Goal: Find specific fact: Find specific fact

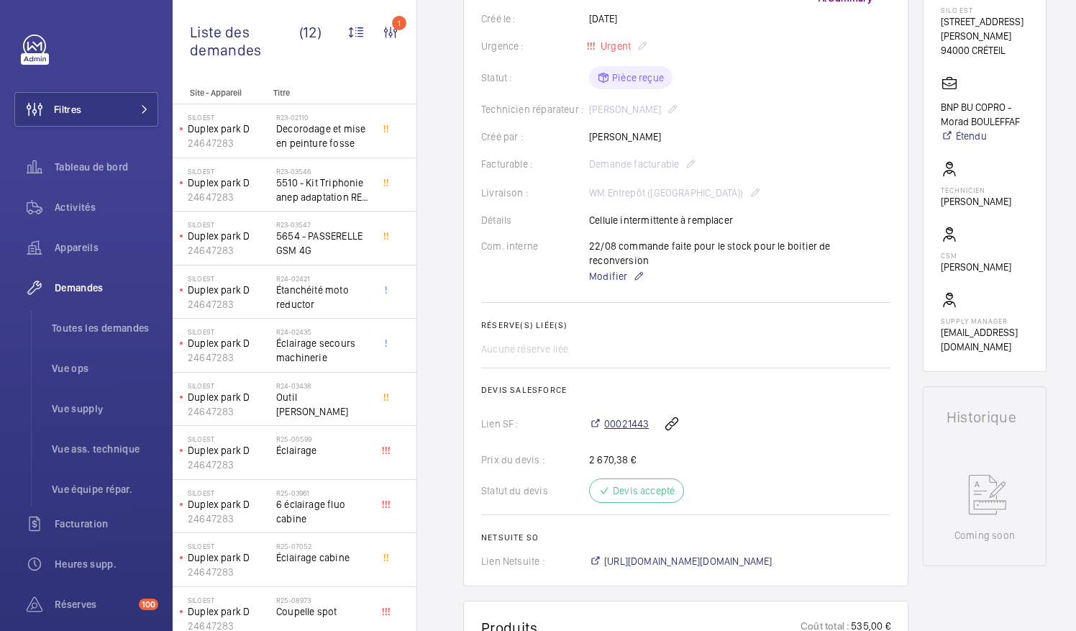
scroll to position [276, 0]
click at [627, 416] on span "00021443" at bounding box center [626, 423] width 45 height 14
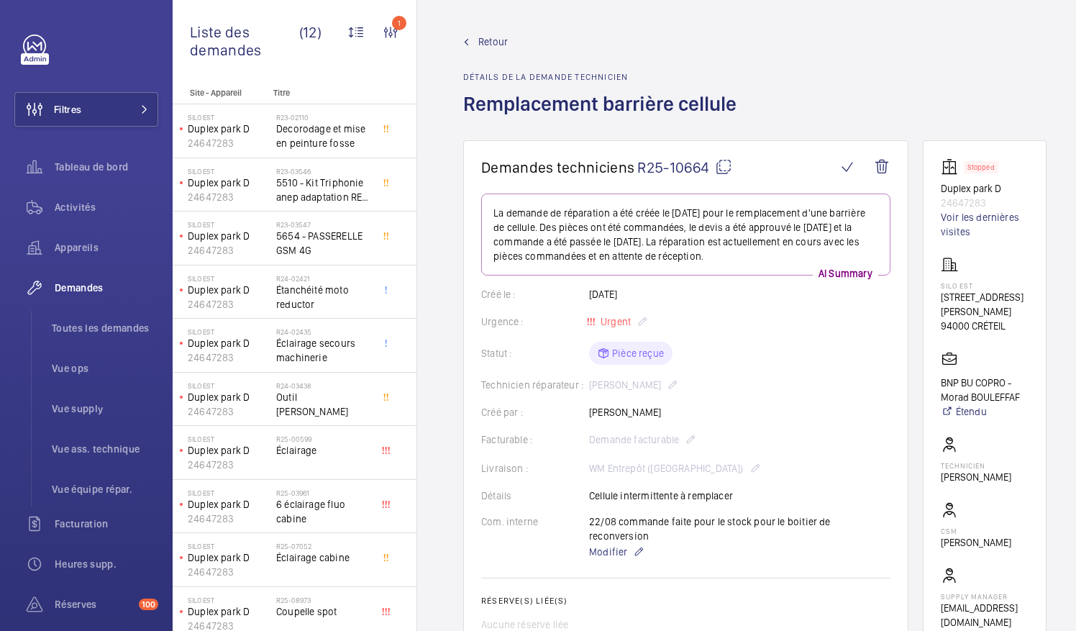
click at [720, 169] on mat-icon at bounding box center [723, 166] width 17 height 17
drag, startPoint x: 946, startPoint y: 186, endPoint x: 1007, endPoint y: 207, distance: 64.9
click at [1007, 207] on wm-front-card "Stopped Duplex park D 24647283 Voir les dernières visites SILO EST [STREET_ADDR…" at bounding box center [985, 393] width 124 height 507
copy div "Duplex park D 24647283"
